Goal: Task Accomplishment & Management: Use online tool/utility

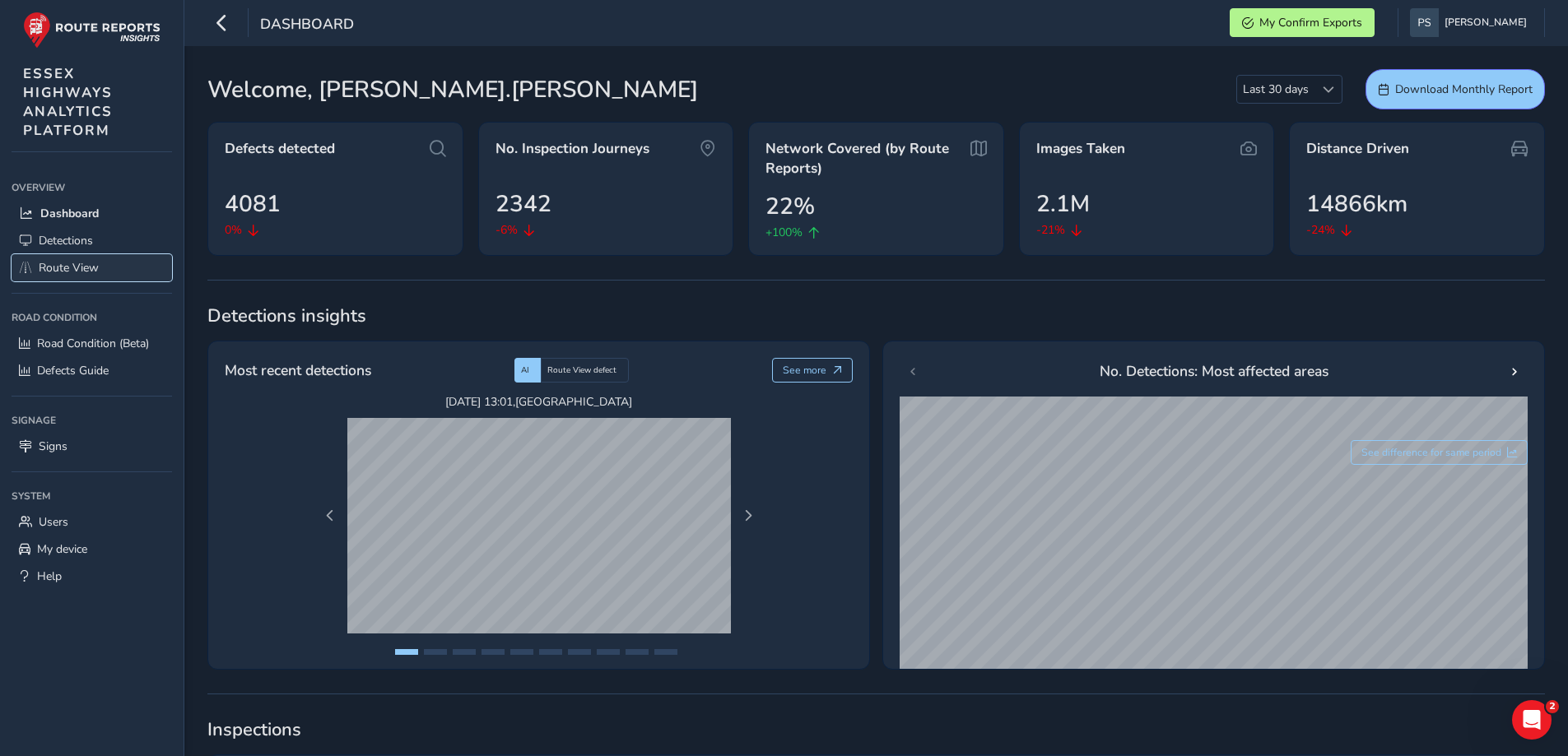
click at [56, 266] on span "Route View" at bounding box center [69, 268] width 60 height 16
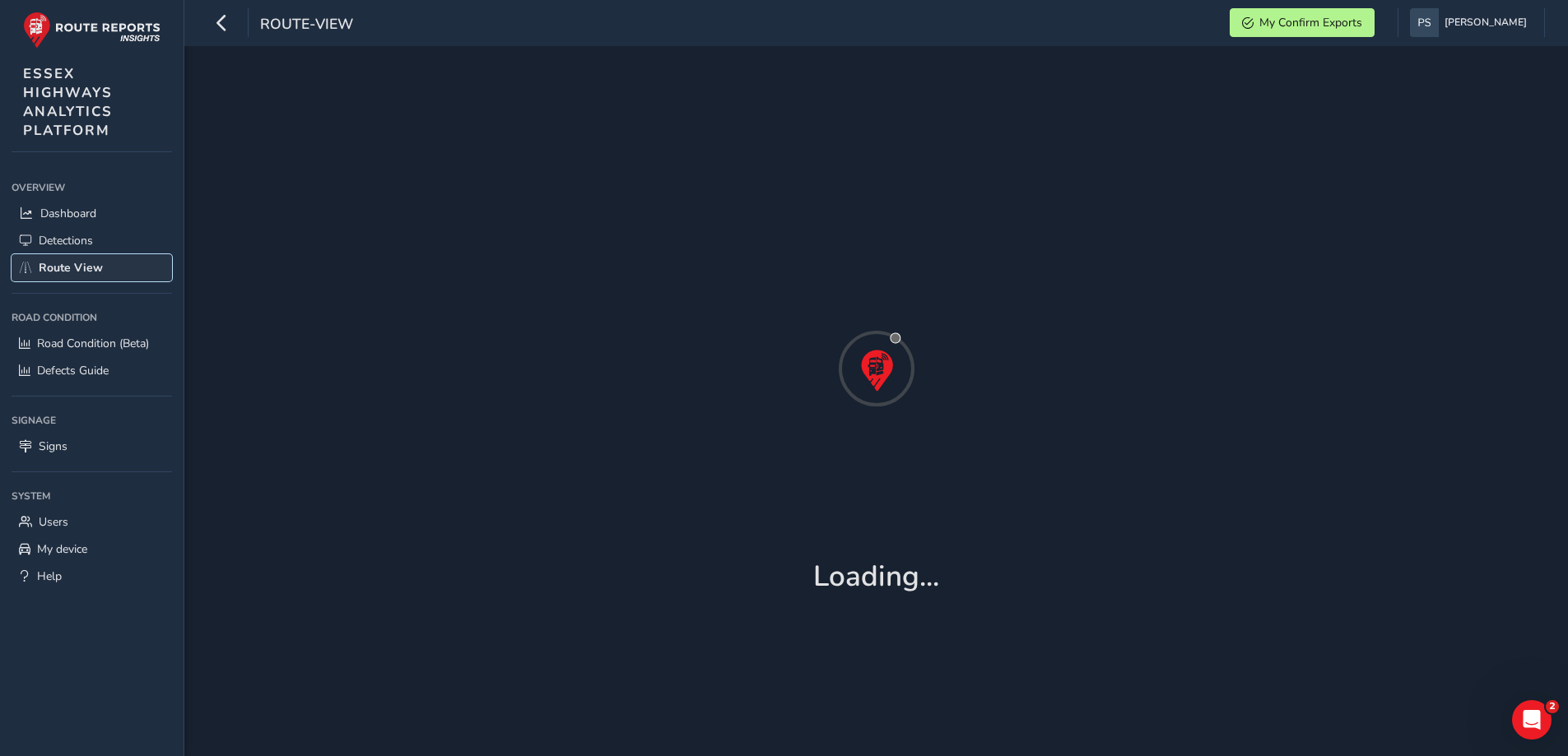
click at [56, 266] on span "Route View" at bounding box center [71, 268] width 64 height 16
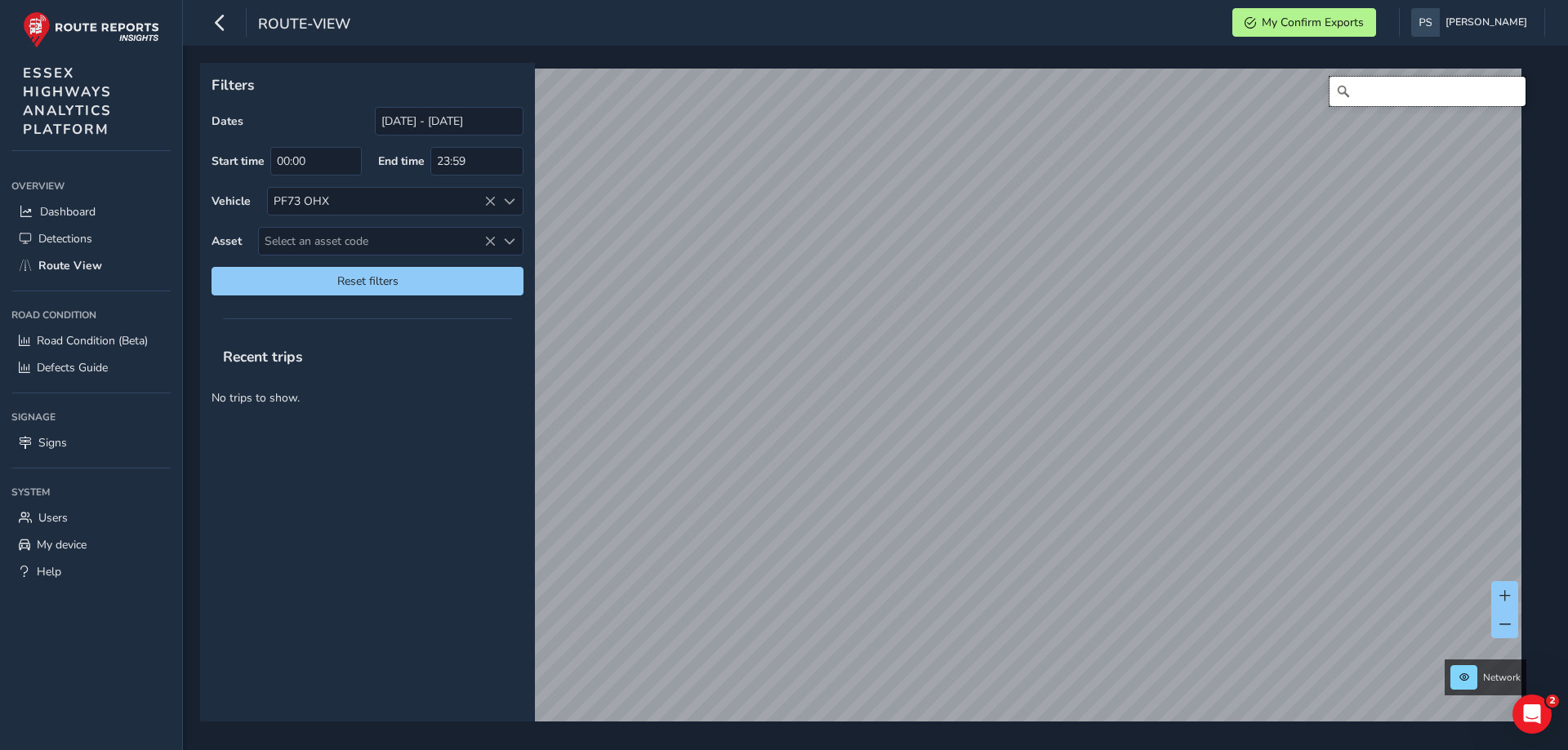
click at [1384, 78] on input "Search" at bounding box center [1427, 92] width 196 height 29
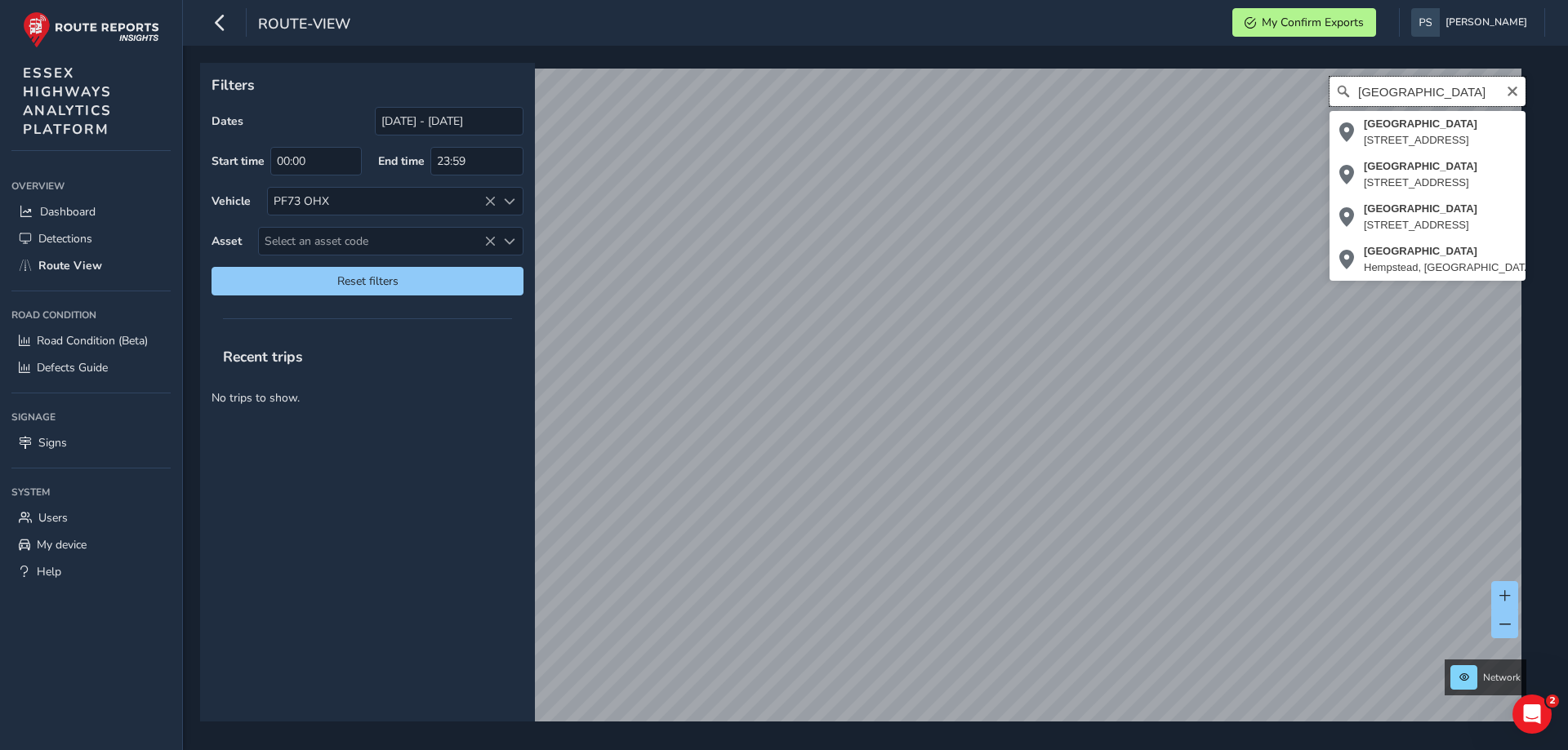
type input "[GEOGRAPHIC_DATA]"
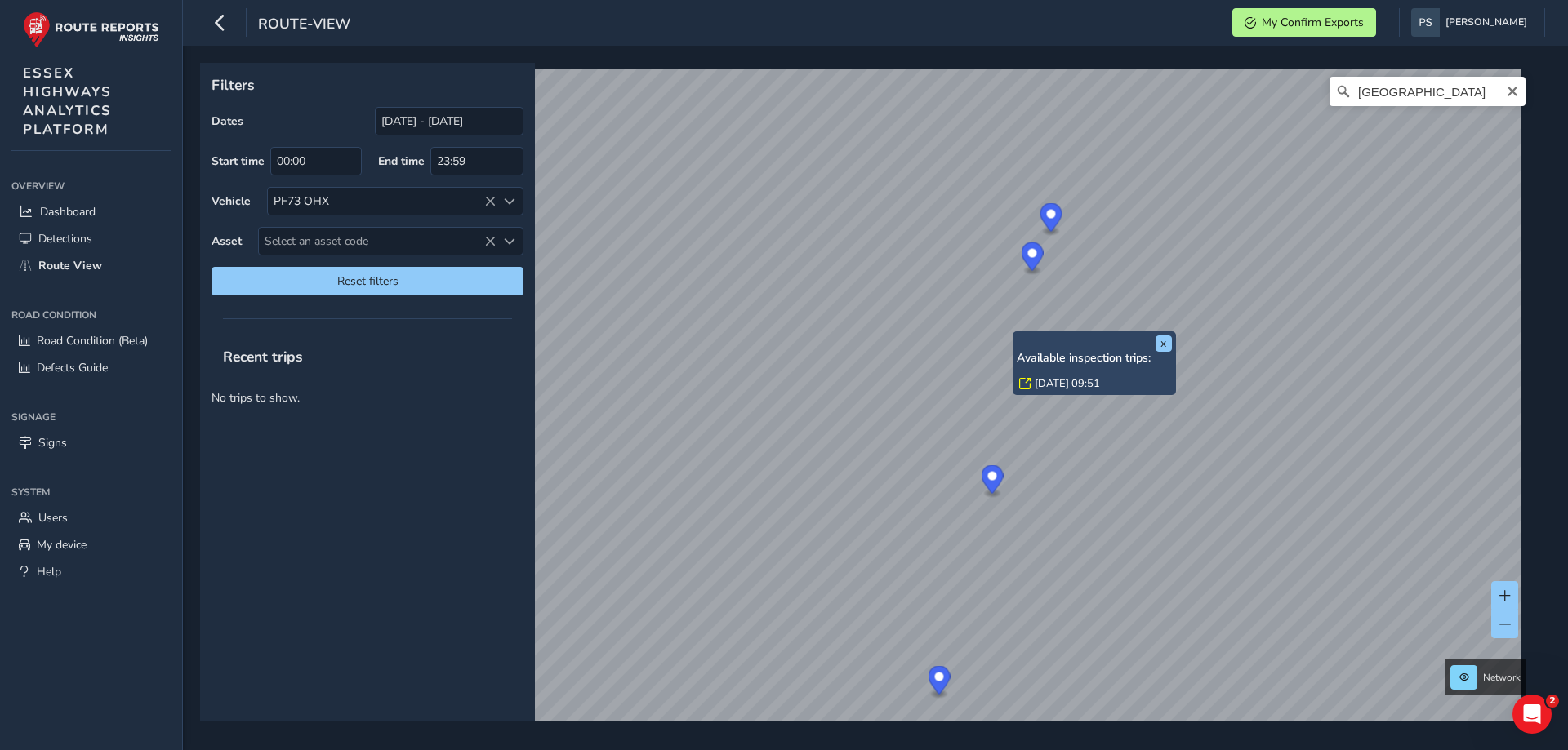
click at [1014, 335] on div "x Available inspection trips: [DATE] 09:51" at bounding box center [1094, 363] width 163 height 65
click at [1055, 381] on link "[DATE] 09:51" at bounding box center [1068, 383] width 66 height 14
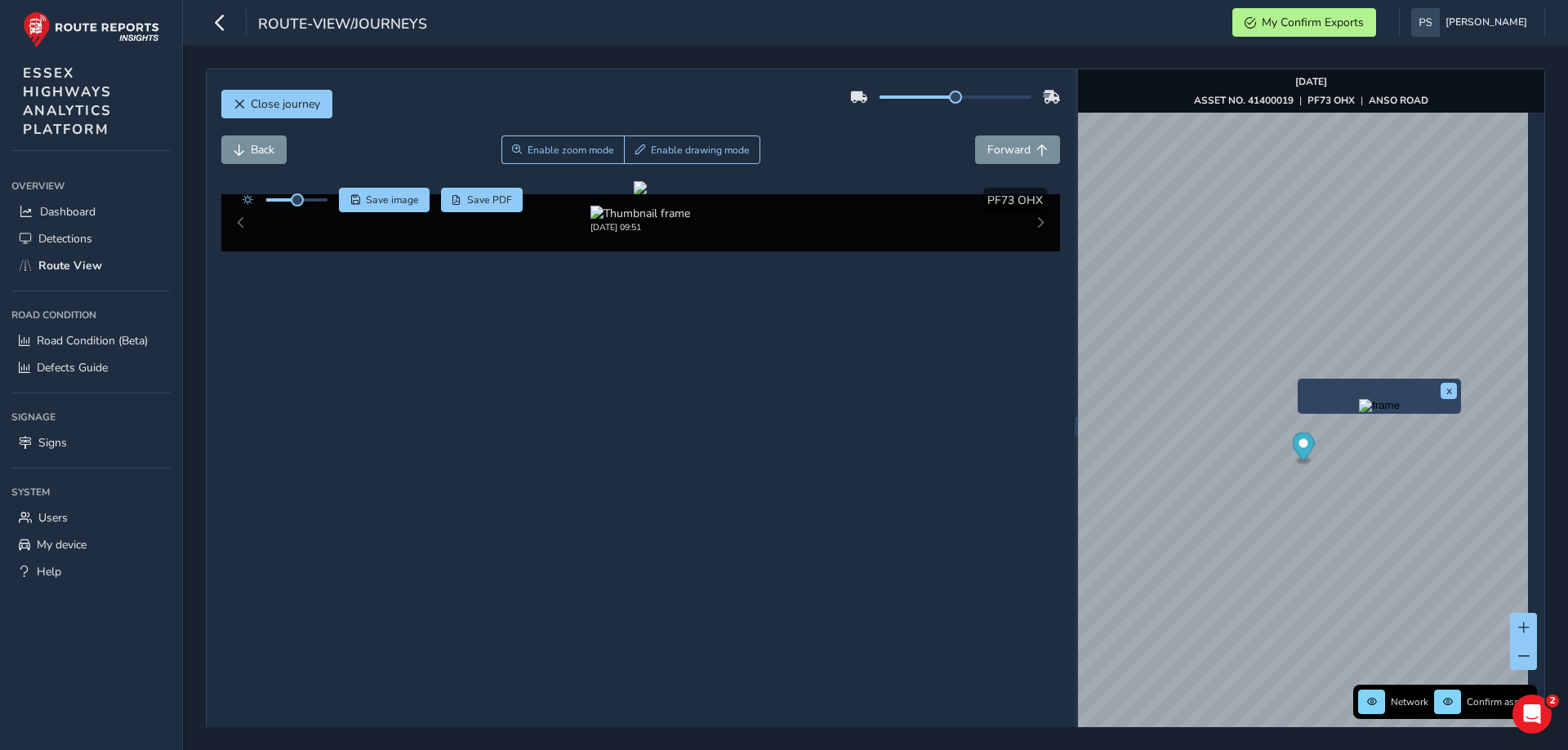
click at [1299, 382] on div "x" at bounding box center [1379, 396] width 163 height 35
click at [379, 198] on span "Save image" at bounding box center [392, 201] width 53 height 13
click at [387, 204] on span "Save image" at bounding box center [392, 201] width 53 height 13
click at [390, 201] on span "Save image" at bounding box center [392, 201] width 53 height 13
click at [371, 197] on span "Save image" at bounding box center [392, 201] width 53 height 13
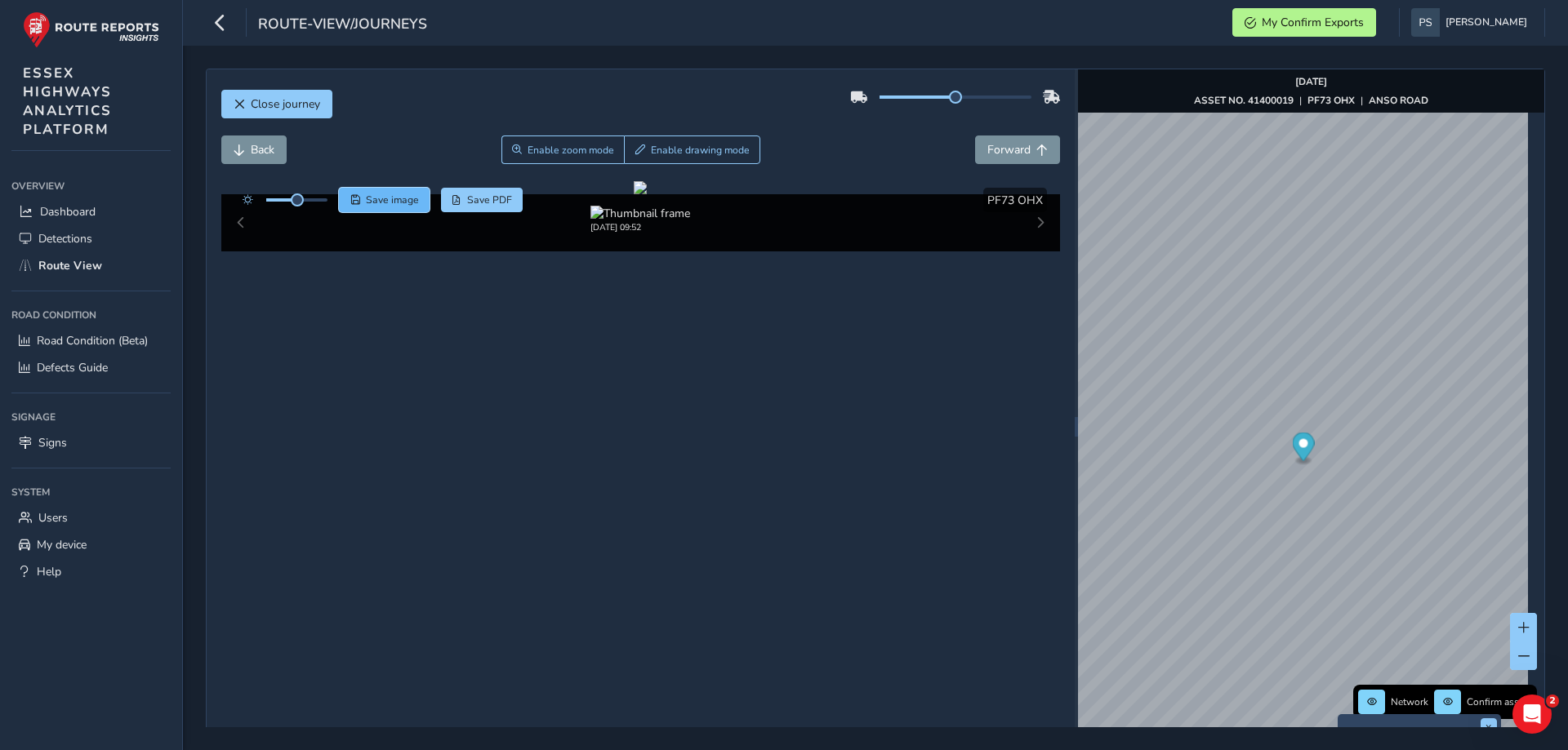
click at [405, 201] on span "Save image" at bounding box center [392, 201] width 53 height 13
click at [375, 199] on span "Save image" at bounding box center [392, 201] width 53 height 13
click at [397, 203] on span "Save image" at bounding box center [392, 201] width 53 height 13
